Goal: Participate in discussion

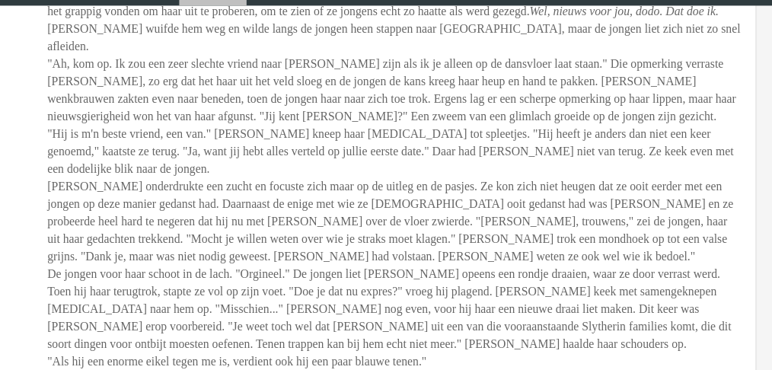
scroll to position [1855, 0]
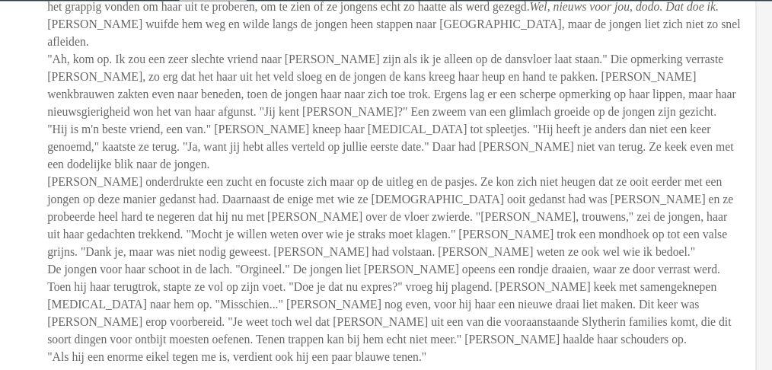
click at [335, 107] on span "Isabella trok een wenkbrauw op bij het zien van de uitgestoken hand van de blon…" at bounding box center [453, 157] width 573 height 359
click at [410, 89] on span "Isabella trok een wenkbrauw op bij het zien van de uitgestoken hand van de blon…" at bounding box center [453, 157] width 573 height 359
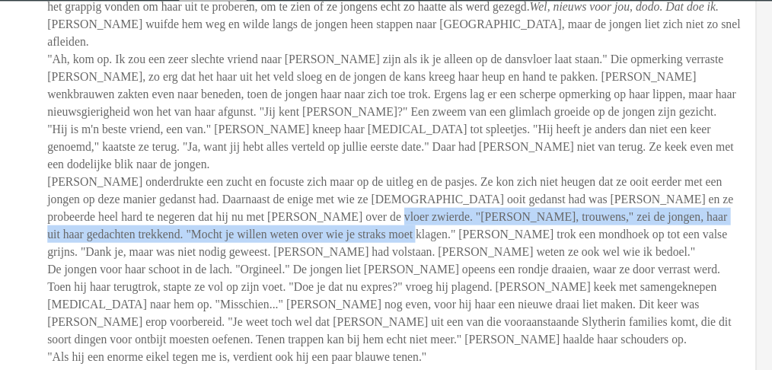
drag, startPoint x: 460, startPoint y: 190, endPoint x: 493, endPoint y: 208, distance: 37.5
click at [493, 208] on span "Isabella trok een wenkbrauw op bij het zien van de uitgestoken hand van de blon…" at bounding box center [453, 157] width 573 height 359
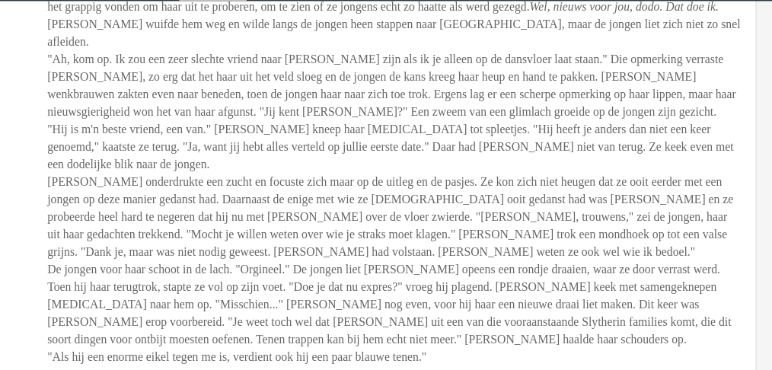
click at [548, 143] on div "I s a b e l l a F i t z g e r a l d Dinsdag 14 december Isabella trok een wenkb…" at bounding box center [454, 126] width 574 height 490
drag, startPoint x: 230, startPoint y: 213, endPoint x: 332, endPoint y: 216, distance: 102.1
click at [332, 216] on span "Isabella trok een wenkbrauw op bij het zien van de uitgestoken hand van de blon…" at bounding box center [453, 157] width 573 height 359
copy span "Geitenkop had volstaa"
click at [464, 254] on span "Isabella trok een wenkbrauw op bij het zien van de uitgestoken hand van de blon…" at bounding box center [453, 157] width 573 height 359
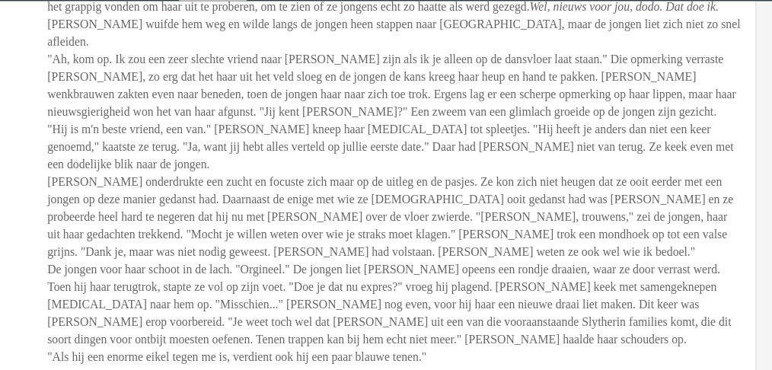
click at [464, 254] on span "Isabella trok een wenkbrauw op bij het zien van de uitgestoken hand van de blon…" at bounding box center [453, 157] width 573 height 359
click at [444, 257] on span "Isabella trok een wenkbrauw op bij het zien van de uitgestoken hand van de blon…" at bounding box center [453, 157] width 573 height 359
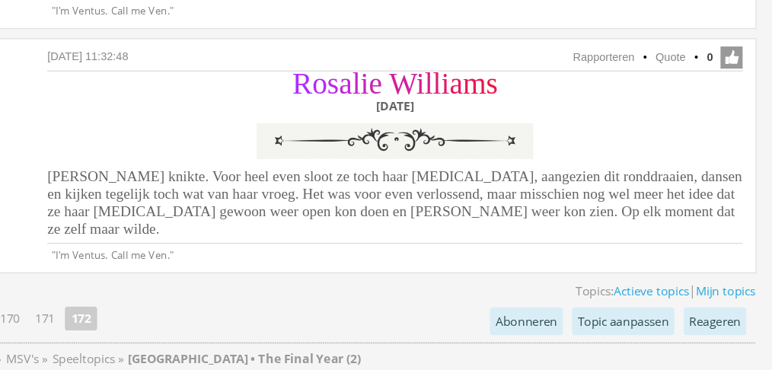
scroll to position [2163, 0]
